Goal: Navigation & Orientation: Find specific page/section

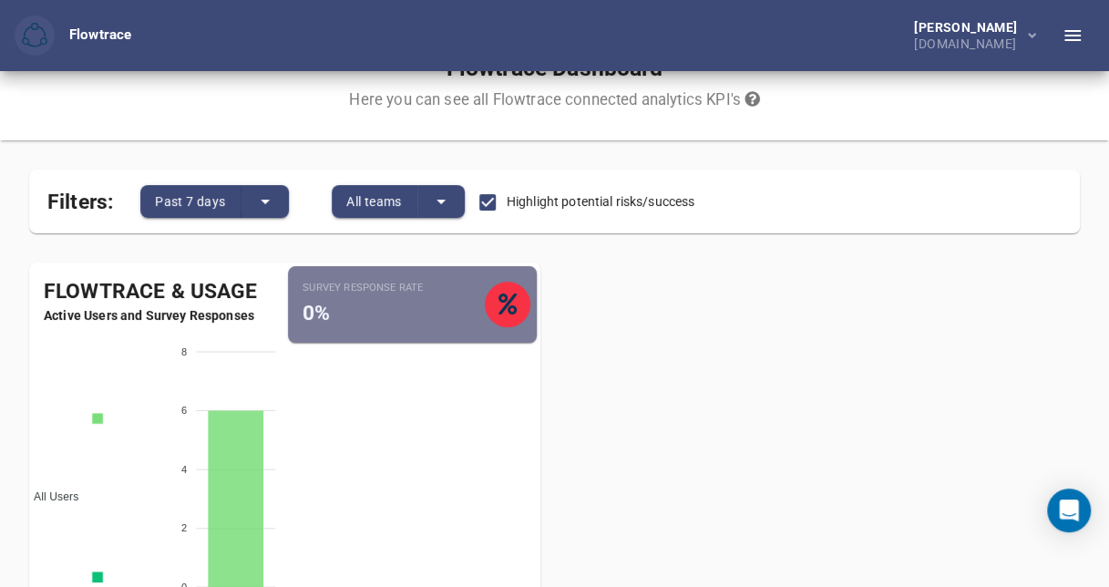
scroll to position [44, 0]
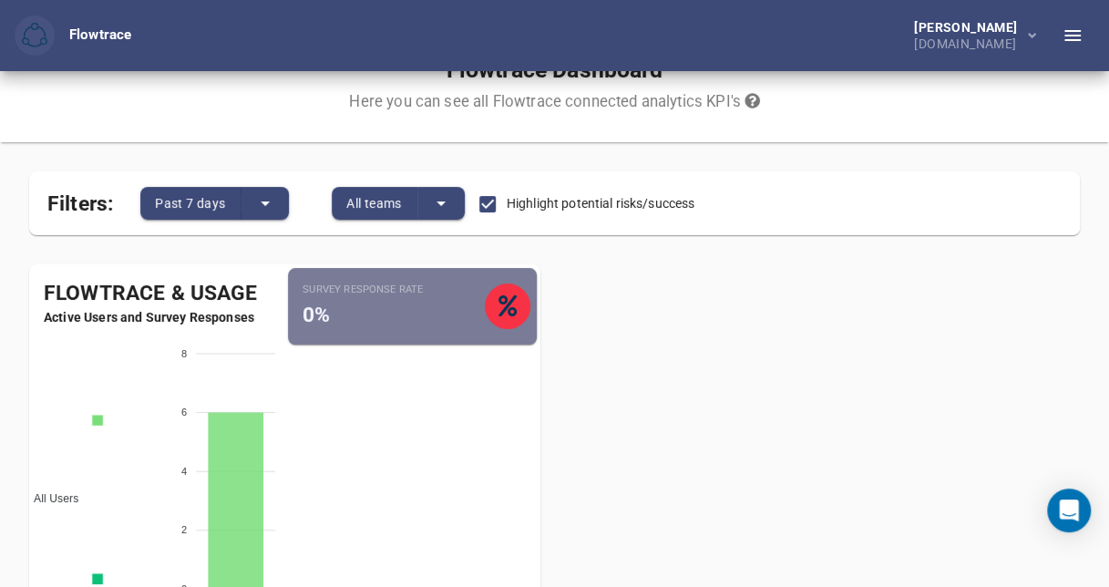
click at [78, 492] on span "All Users" at bounding box center [49, 498] width 58 height 13
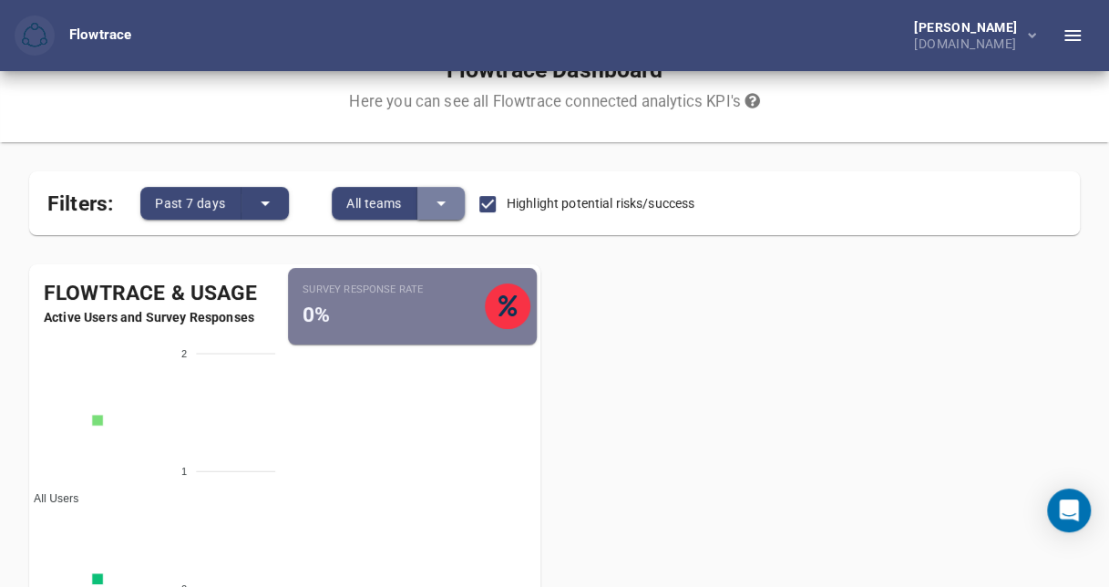
click at [453, 202] on button "split button" at bounding box center [440, 203] width 47 height 33
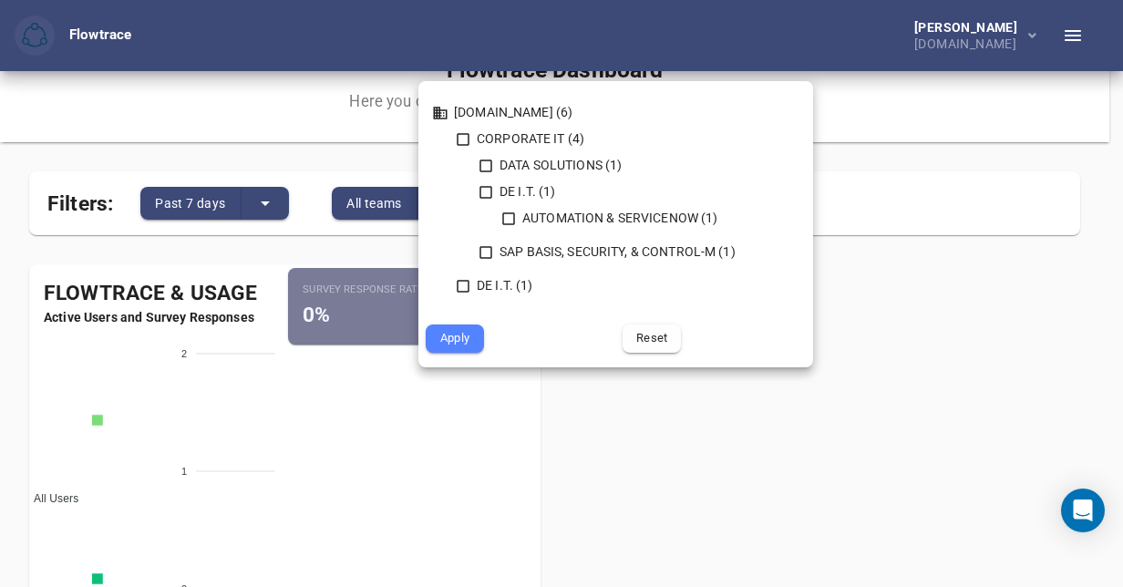
click at [766, 495] on div at bounding box center [561, 293] width 1123 height 587
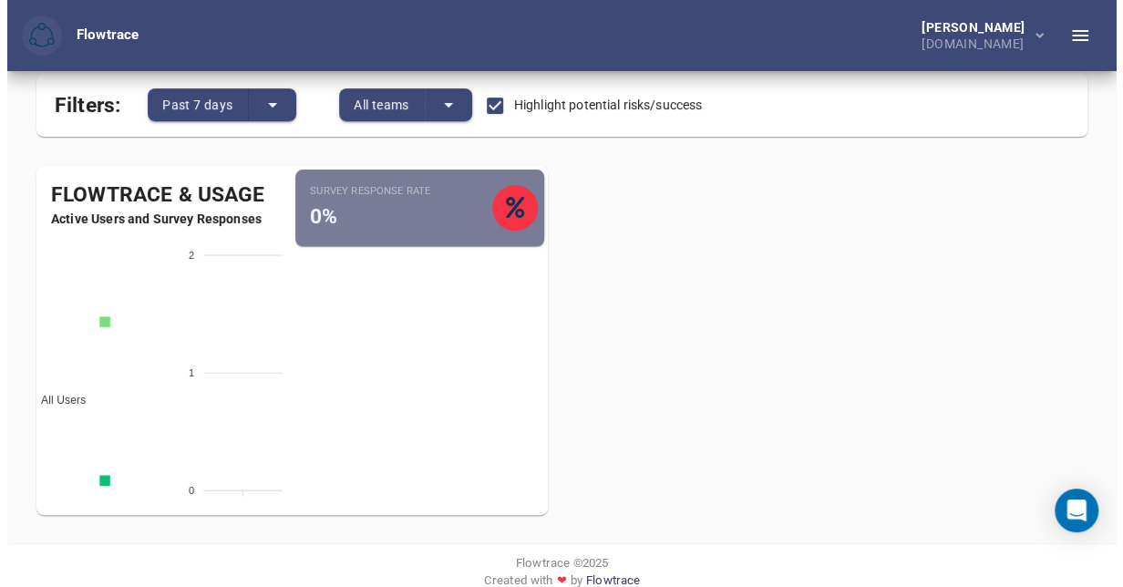
scroll to position [141, 0]
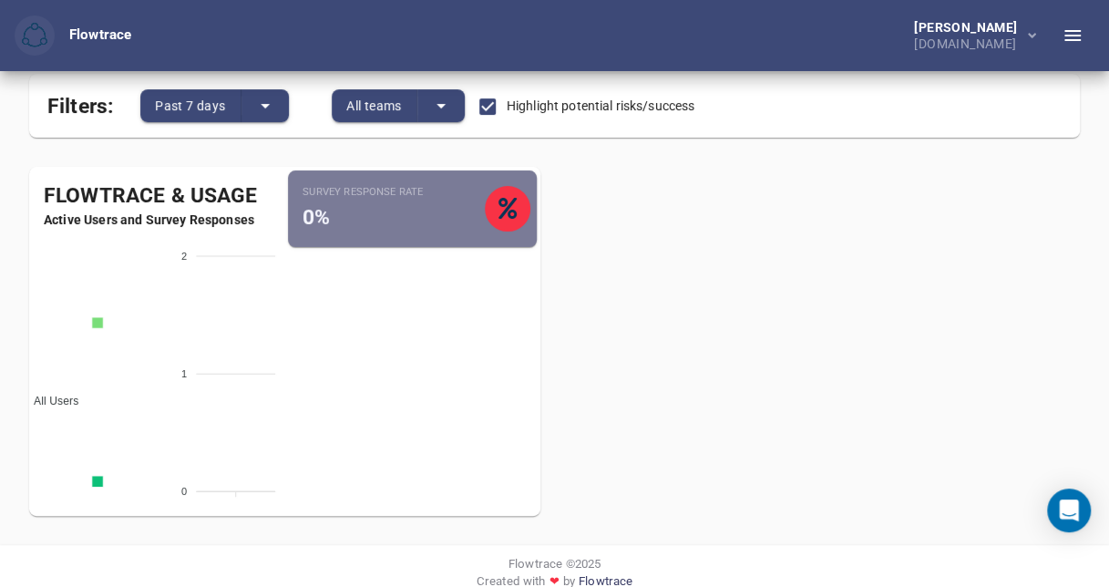
click at [185, 253] on tspan "2" at bounding box center [183, 256] width 5 height 11
click at [266, 103] on icon "split button" at bounding box center [265, 106] width 22 height 22
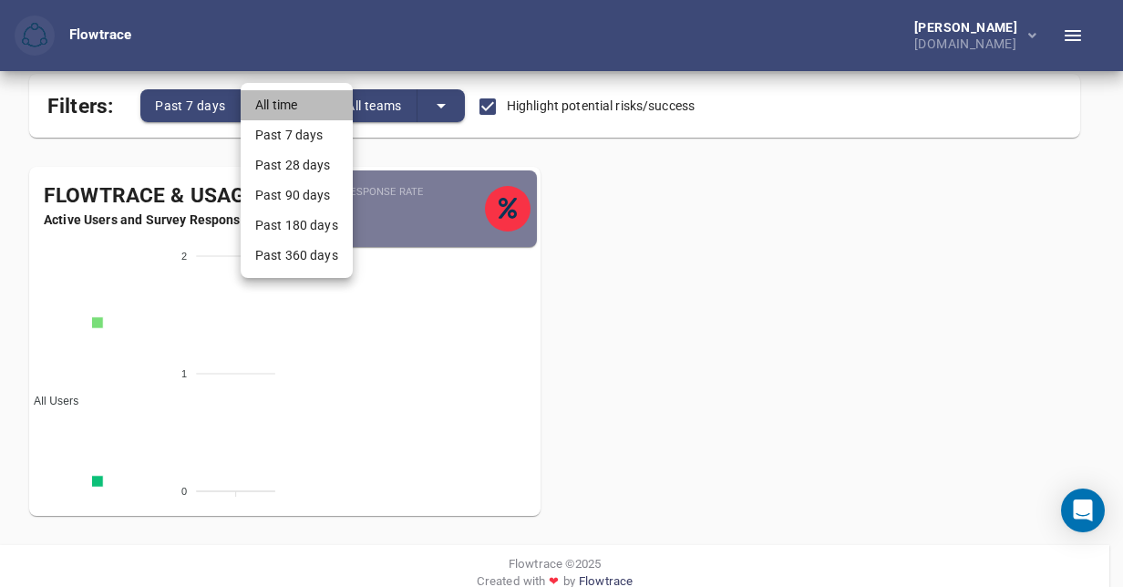
click at [266, 103] on li "All time" at bounding box center [297, 105] width 112 height 30
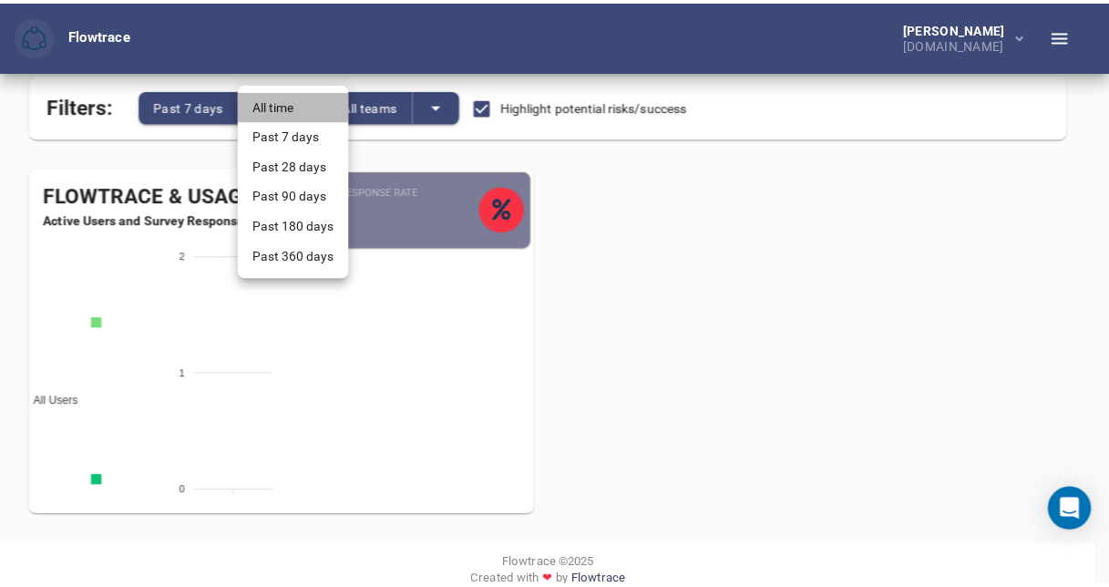
scroll to position [0, 0]
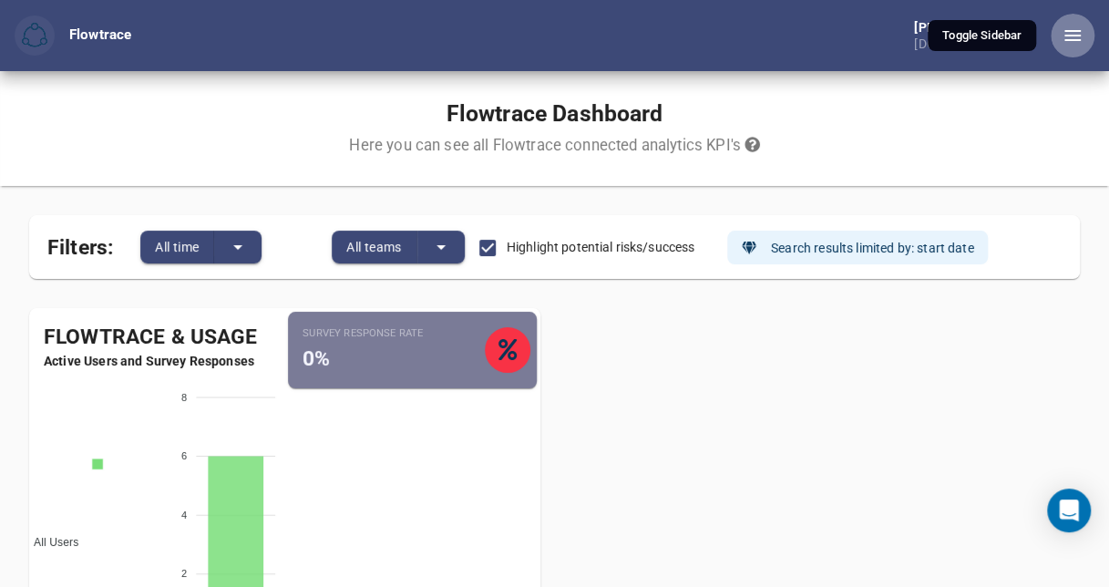
click at [1076, 40] on icon "button" at bounding box center [1073, 35] width 16 height 11
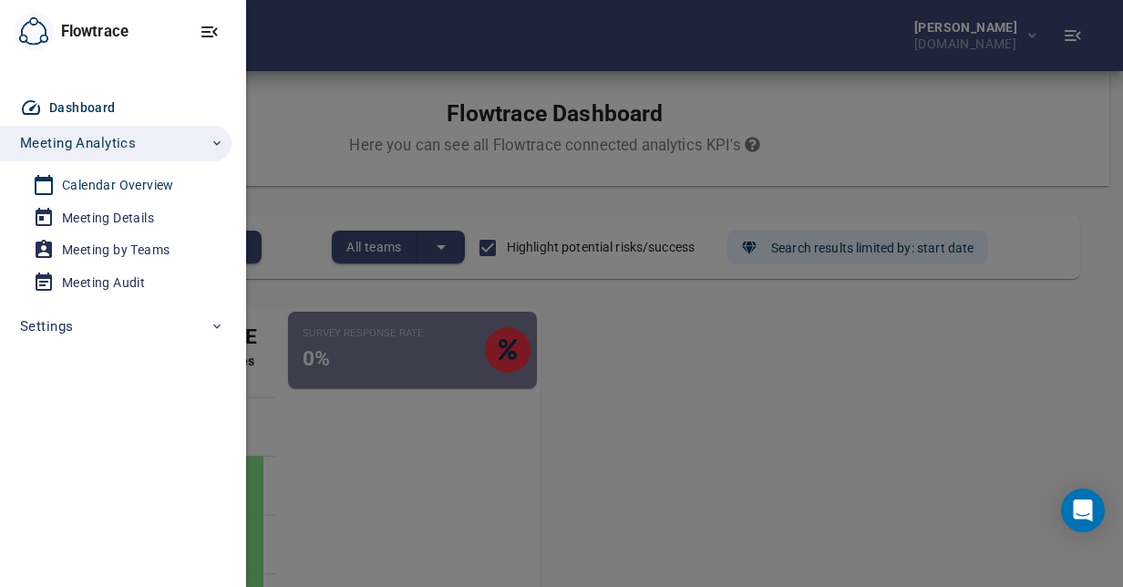
click at [116, 190] on div "Calendar Overview" at bounding box center [118, 185] width 112 height 23
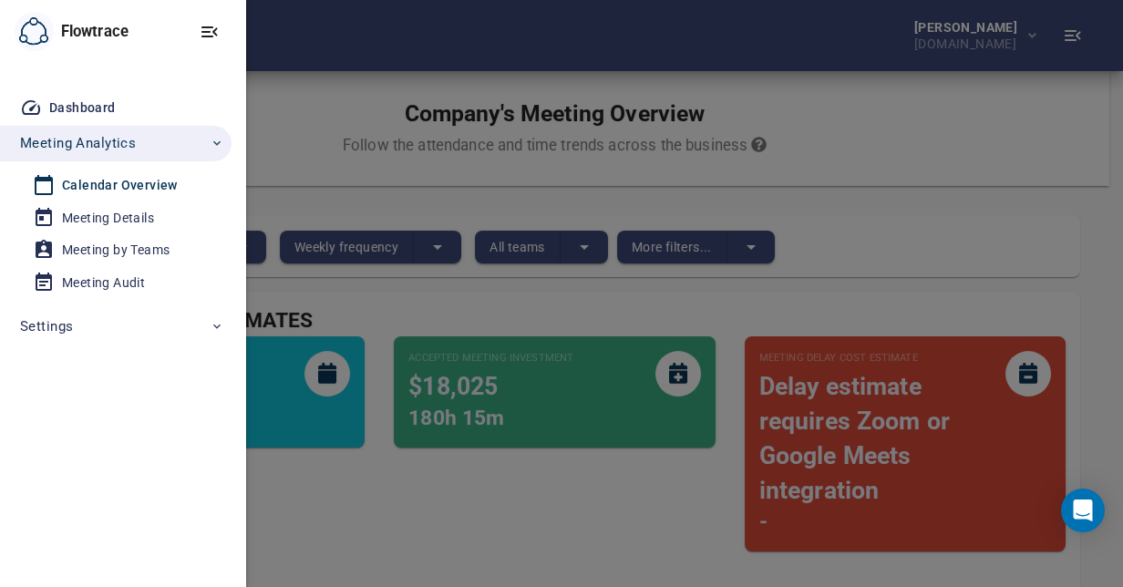
click at [476, 491] on div at bounding box center [561, 293] width 1123 height 587
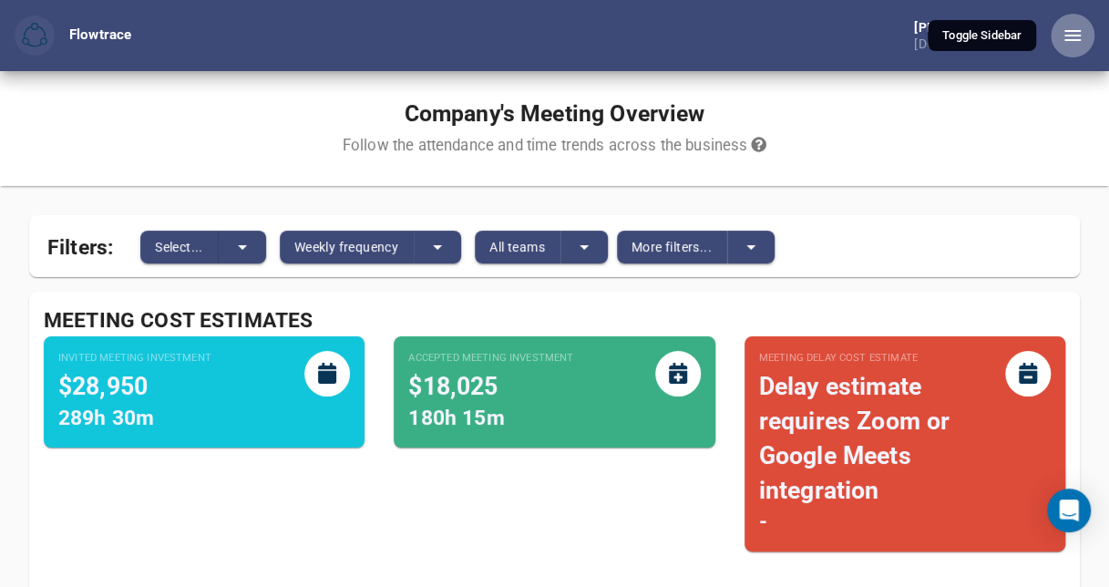
click at [1070, 37] on icon "button" at bounding box center [1073, 36] width 22 height 22
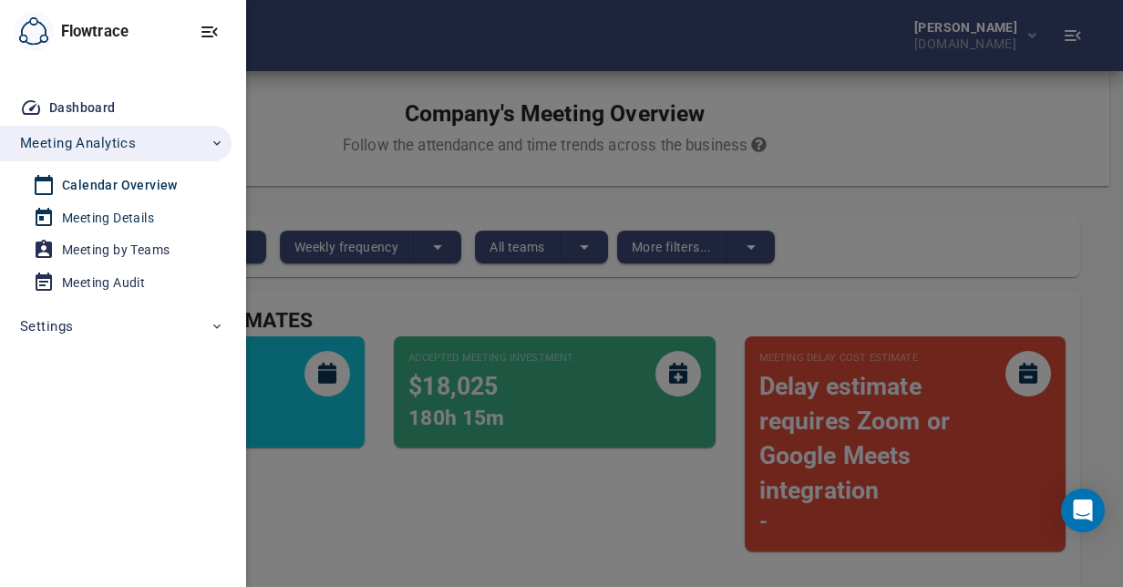
click at [99, 213] on div "Meeting Details" at bounding box center [108, 218] width 92 height 23
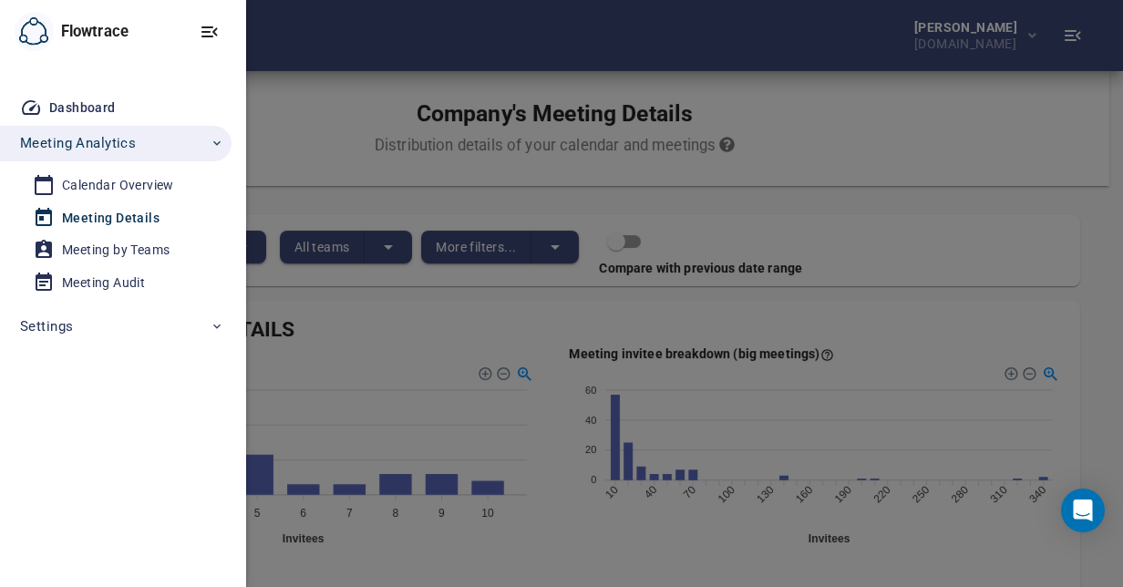
click at [793, 220] on div at bounding box center [561, 293] width 1123 height 587
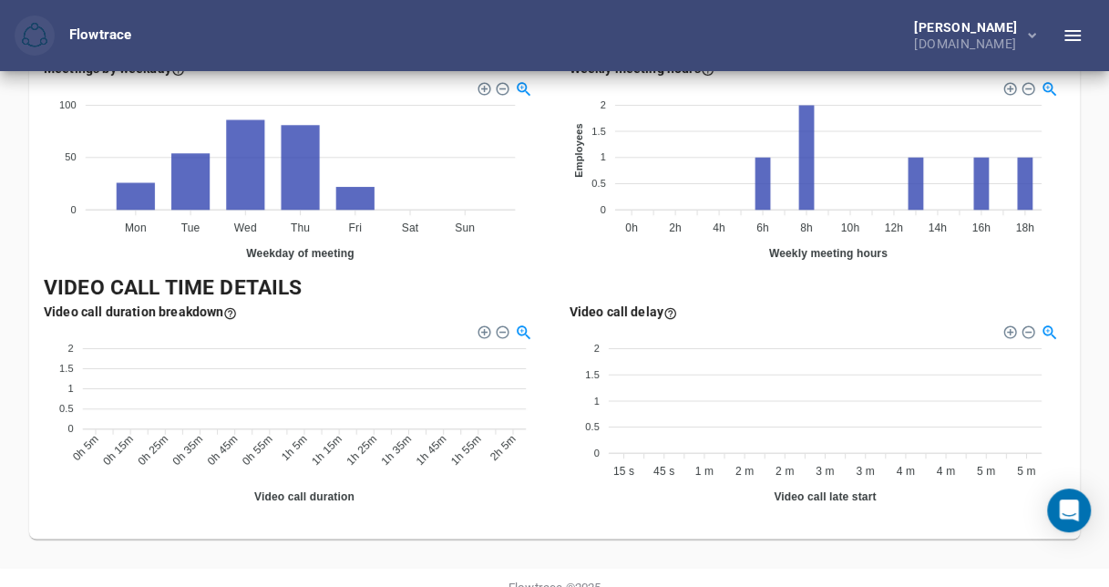
scroll to position [1307, 0]
